Goal: Find specific page/section: Find specific page/section

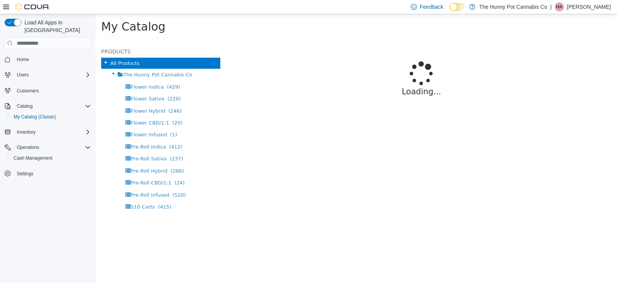
select select "**********"
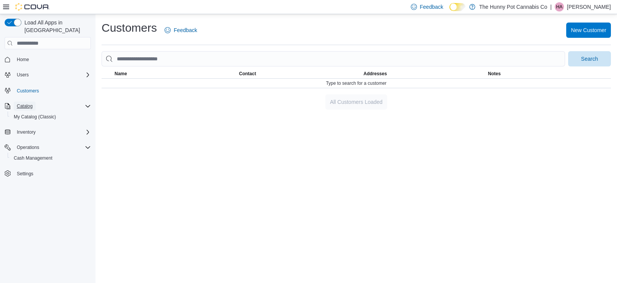
click at [32, 103] on span "Catalog" at bounding box center [25, 106] width 16 height 6
click at [527, 85] on div "Type to search for a customer" at bounding box center [357, 83] width 510 height 9
